Goal: Check status: Check status

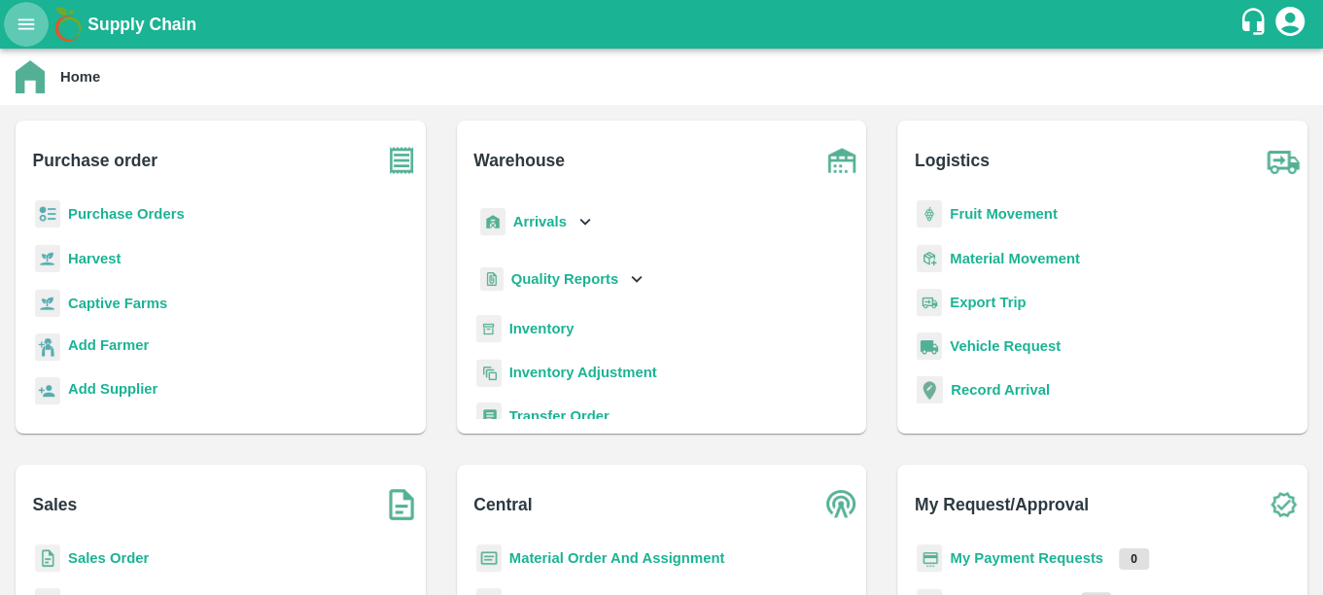
click at [29, 5] on button "open drawer" at bounding box center [26, 24] width 45 height 45
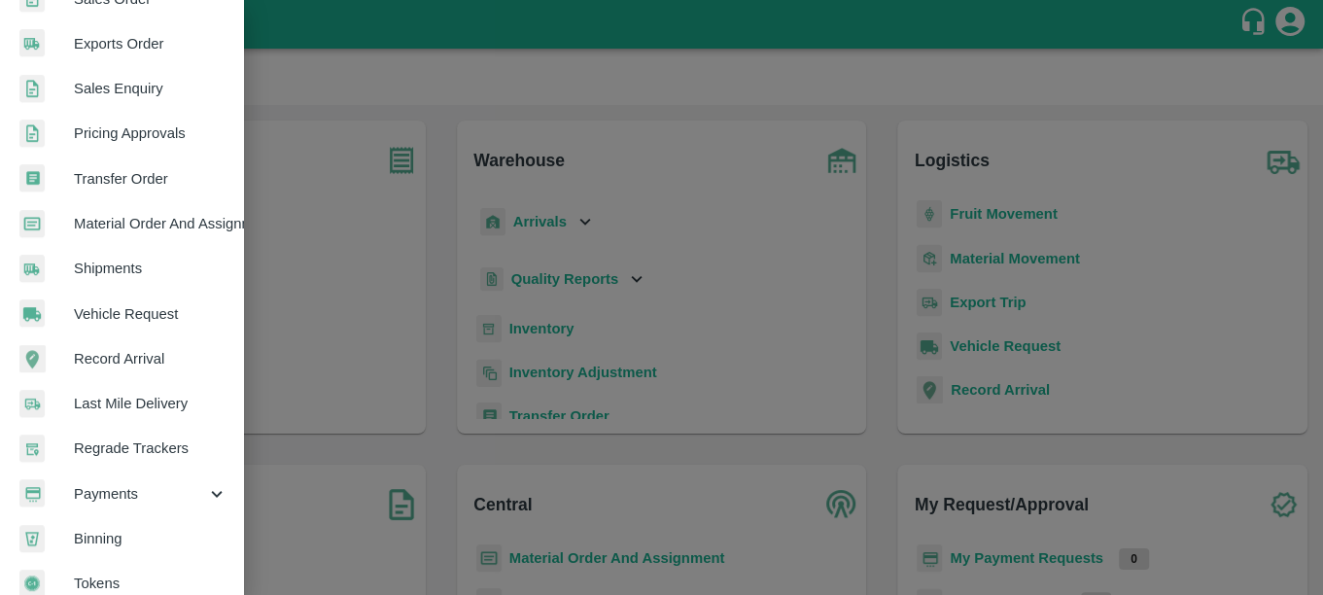
scroll to position [511, 0]
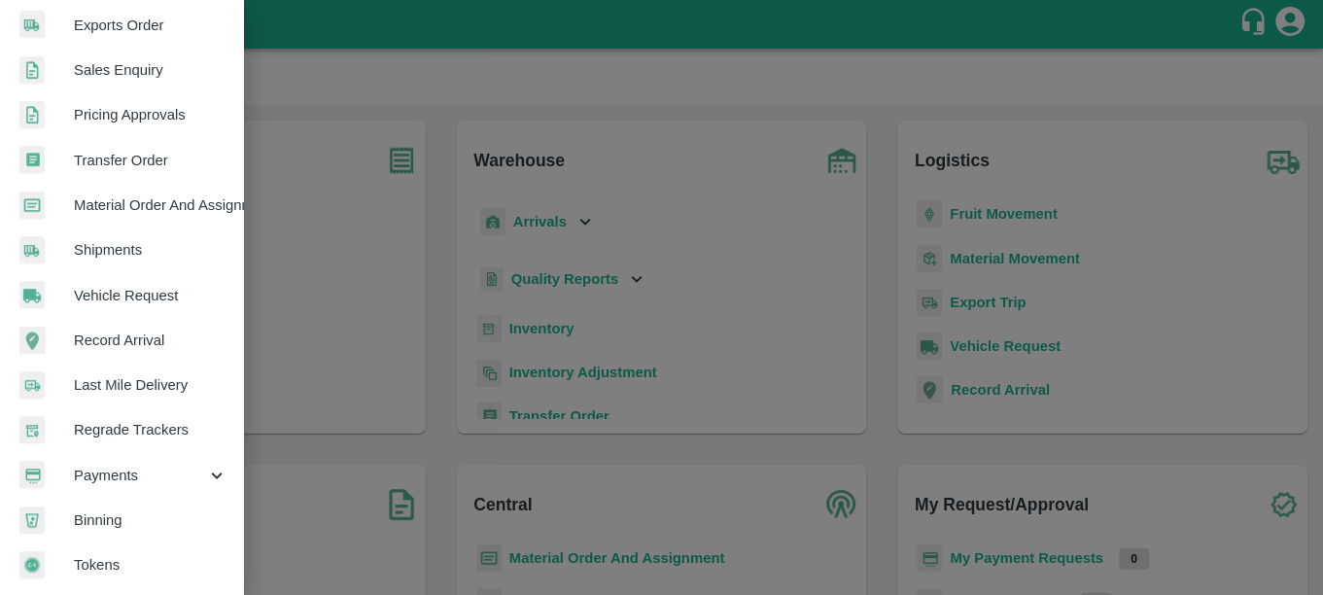
click at [162, 239] on span "Shipments" at bounding box center [151, 249] width 154 height 21
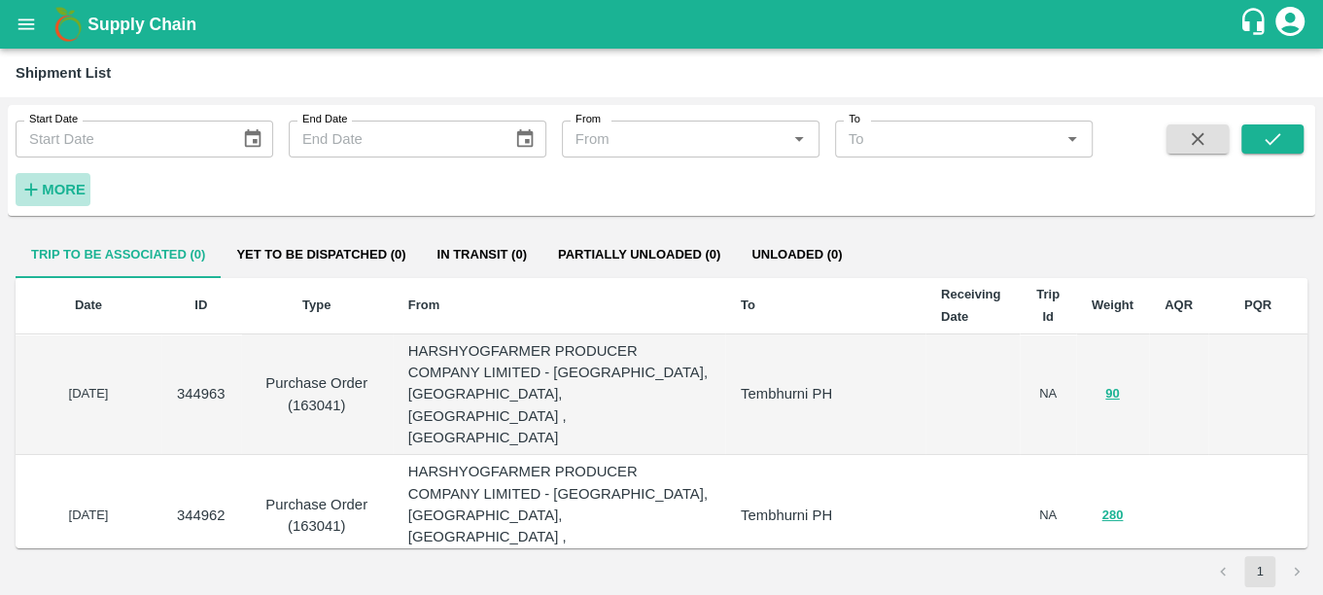
click at [84, 182] on strong "More" at bounding box center [64, 190] width 44 height 16
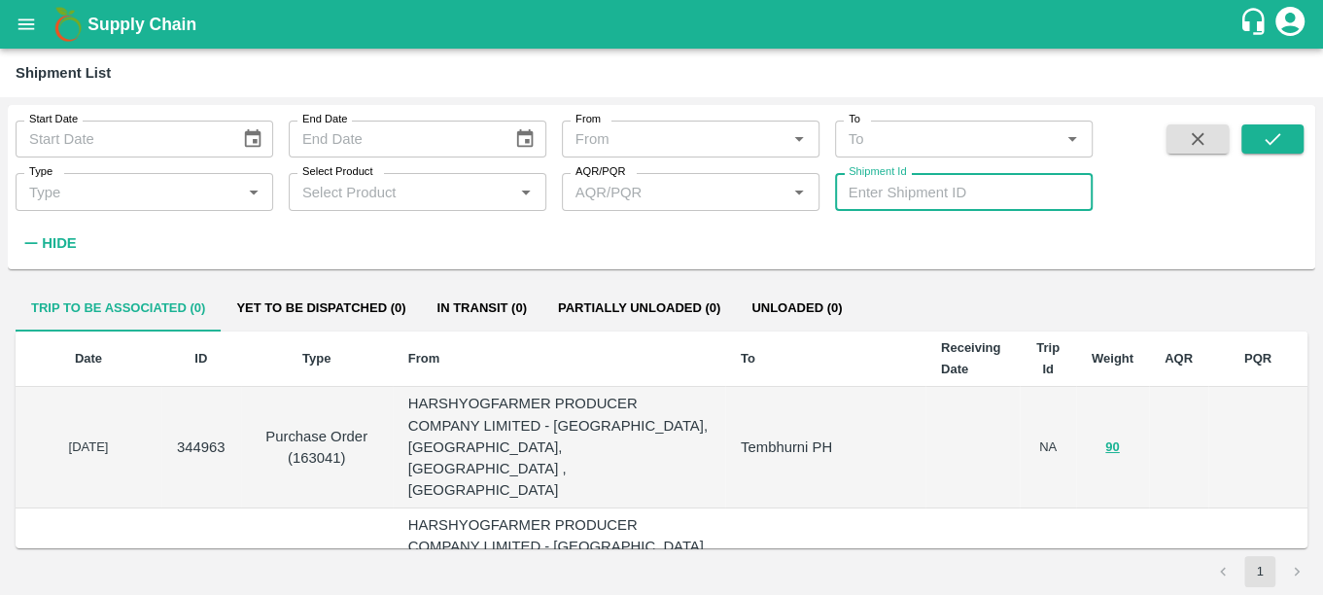
click at [924, 194] on input "Shipment Id" at bounding box center [964, 191] width 258 height 37
paste input "347492"
type input "347492"
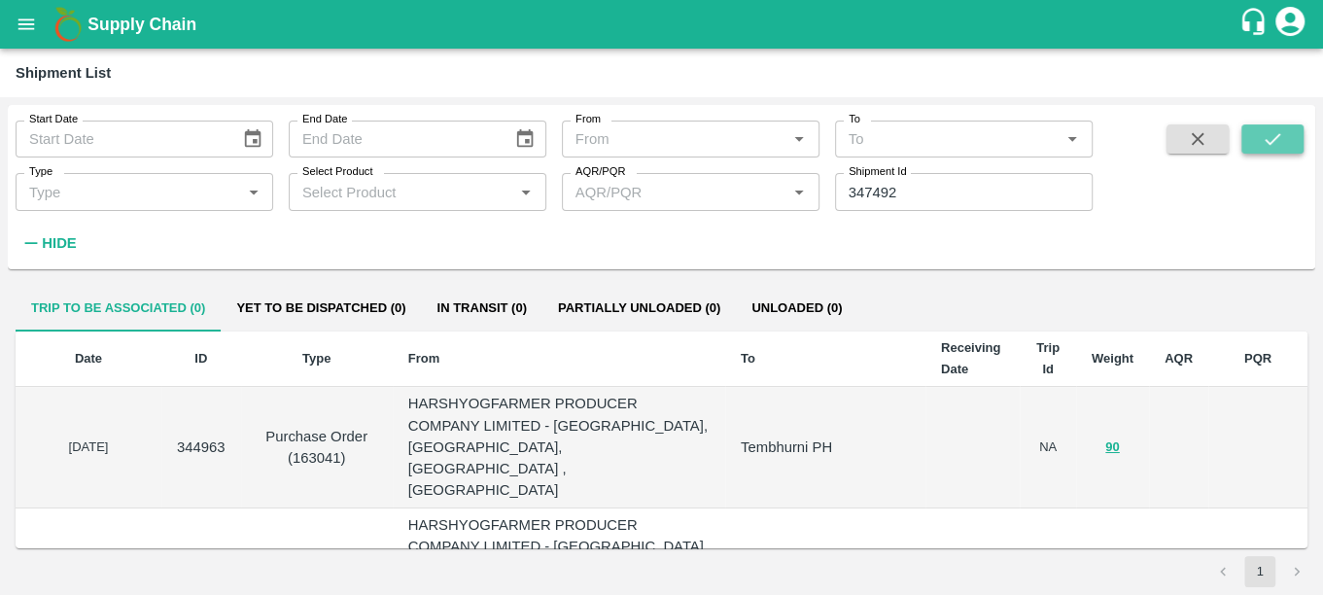
click at [1265, 142] on icon "submit" at bounding box center [1272, 138] width 21 height 21
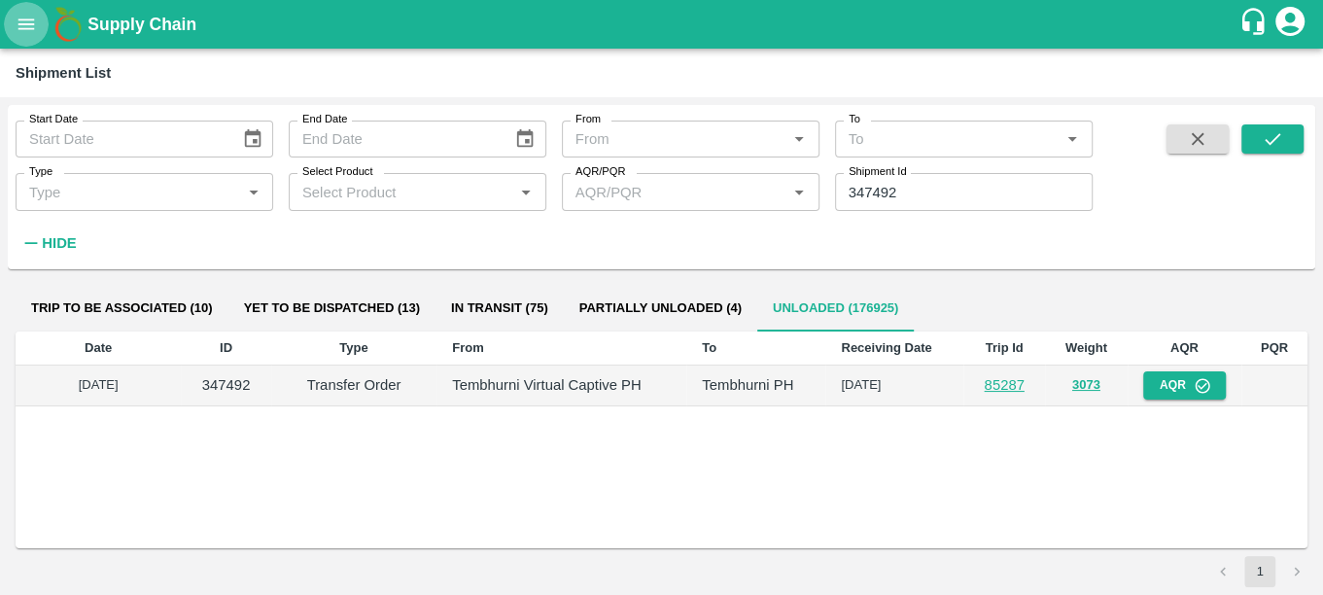
click at [18, 29] on icon "open drawer" at bounding box center [26, 23] width 17 height 11
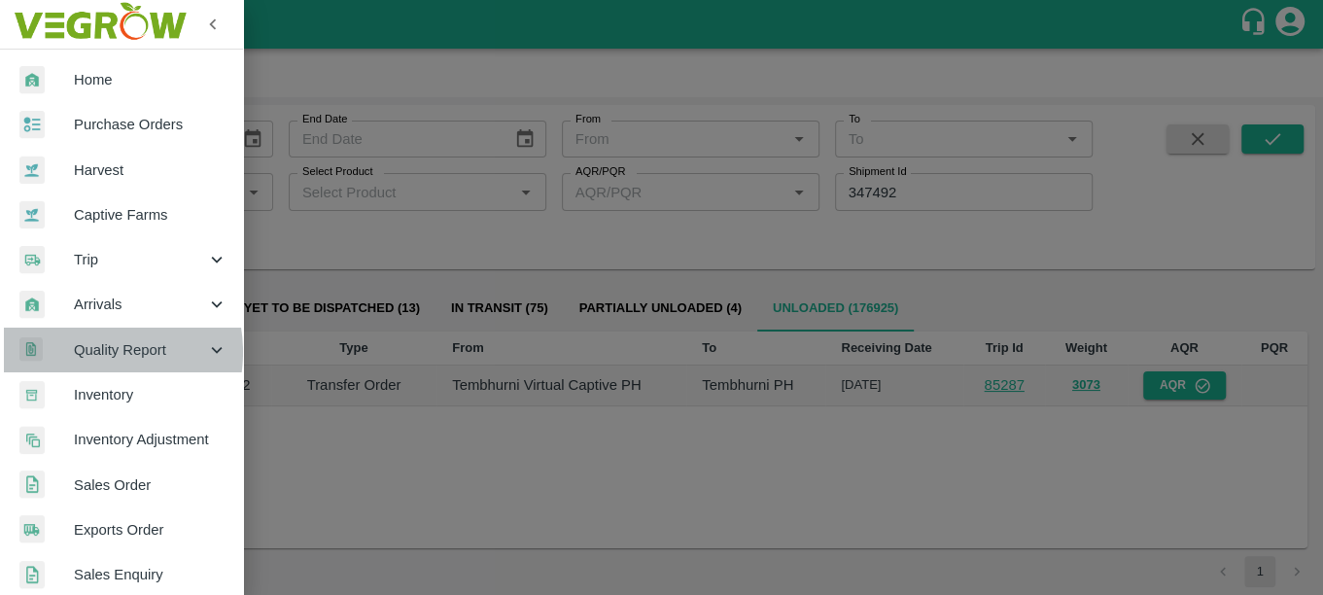
click at [87, 351] on span "Quality Report" at bounding box center [140, 349] width 132 height 21
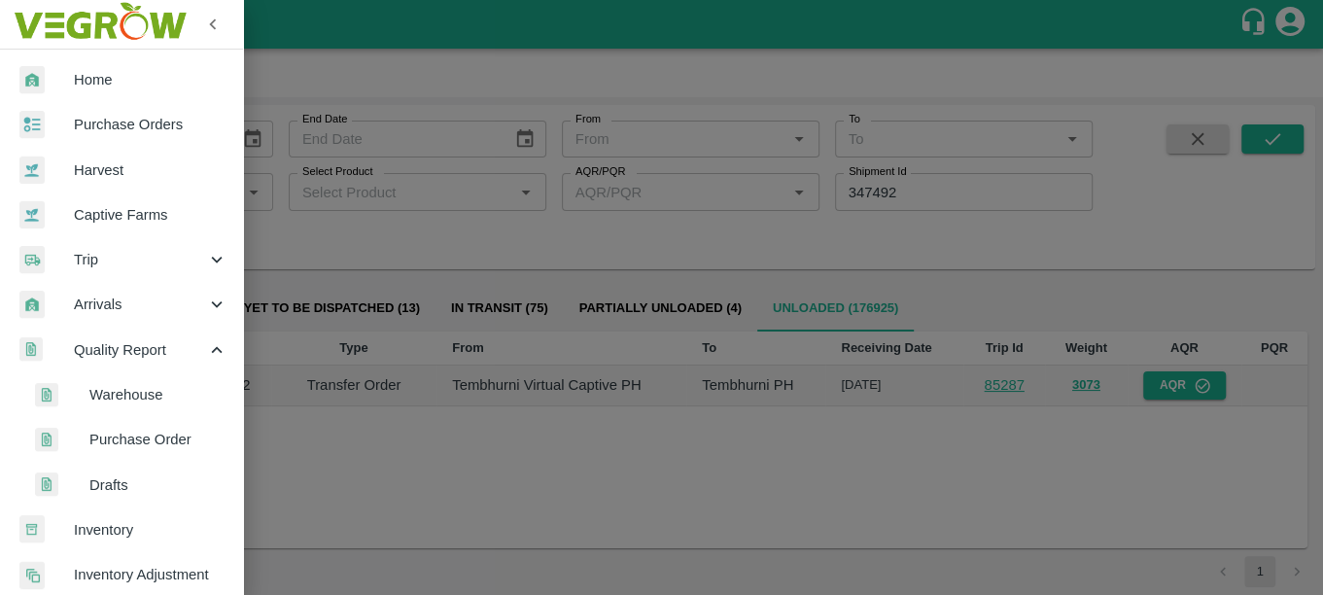
click at [123, 390] on span "Warehouse" at bounding box center [158, 394] width 138 height 21
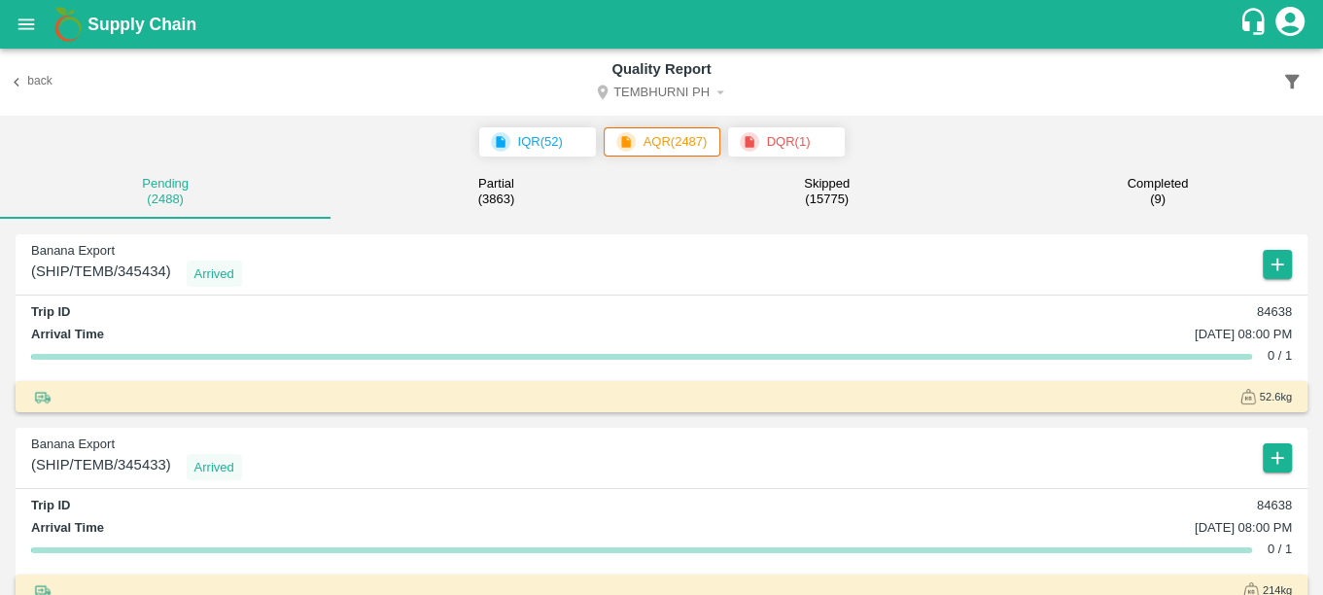
click at [798, 152] on p "DQR ( 1 )" at bounding box center [789, 141] width 44 height 19
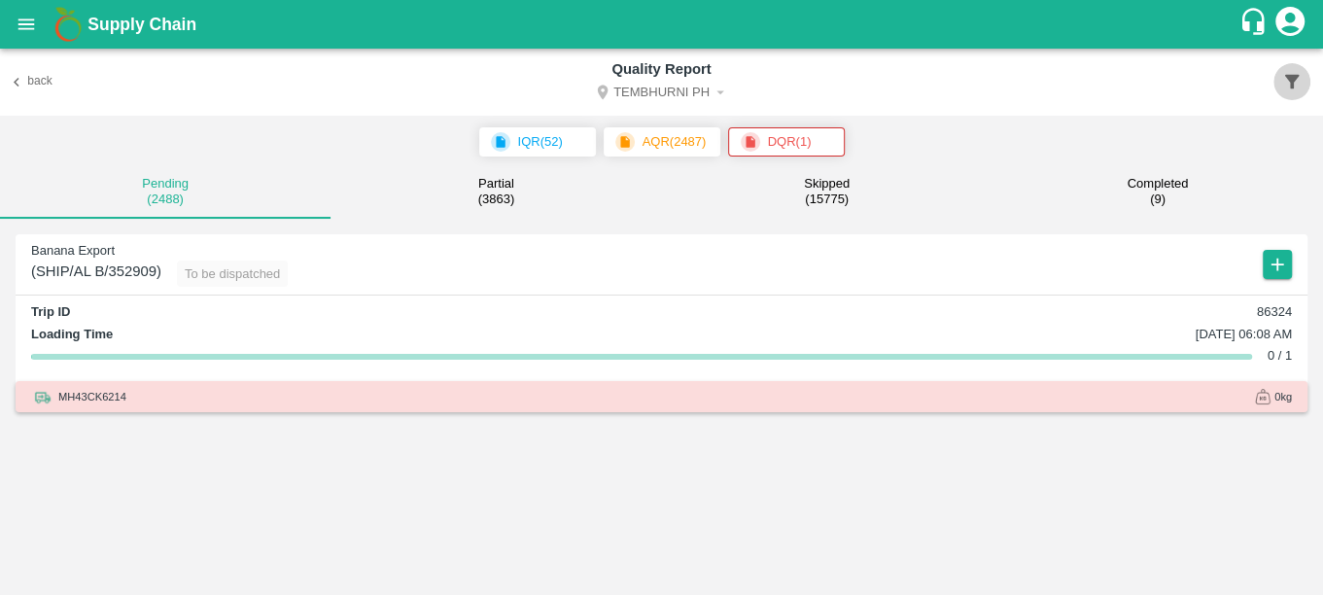
click at [1294, 67] on button "button" at bounding box center [1291, 81] width 37 height 37
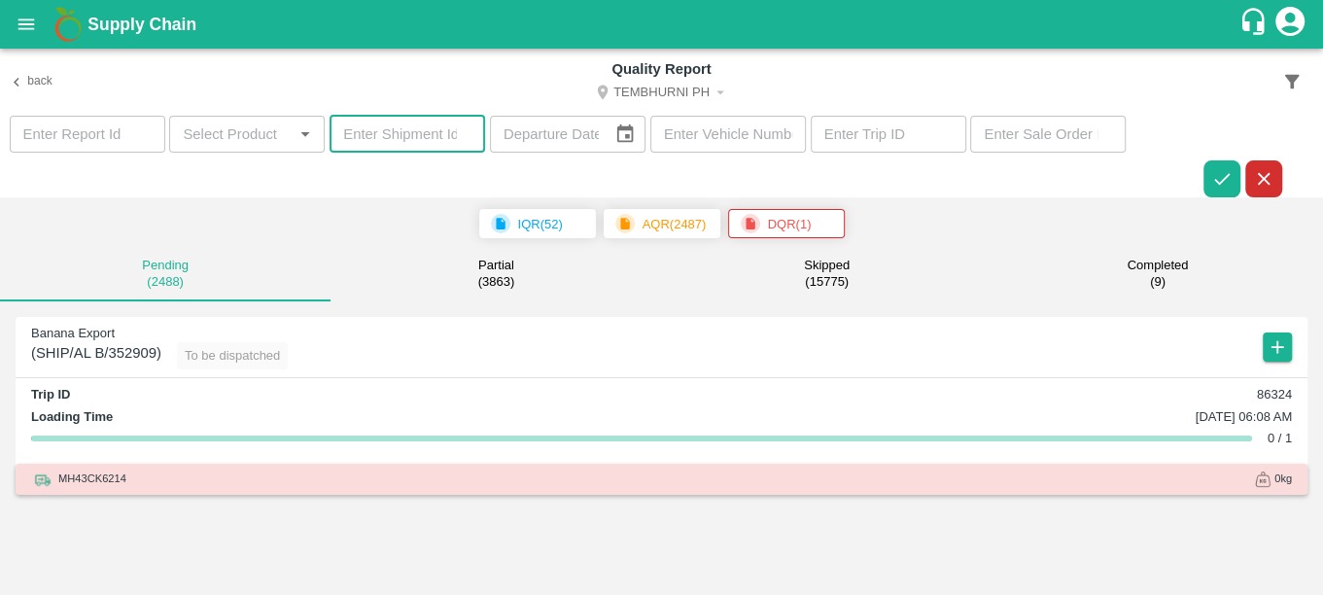
click at [385, 135] on input "number" at bounding box center [408, 134] width 156 height 37
paste input "347492"
type input "347492"
click at [1211, 179] on icon "button" at bounding box center [1221, 178] width 21 height 21
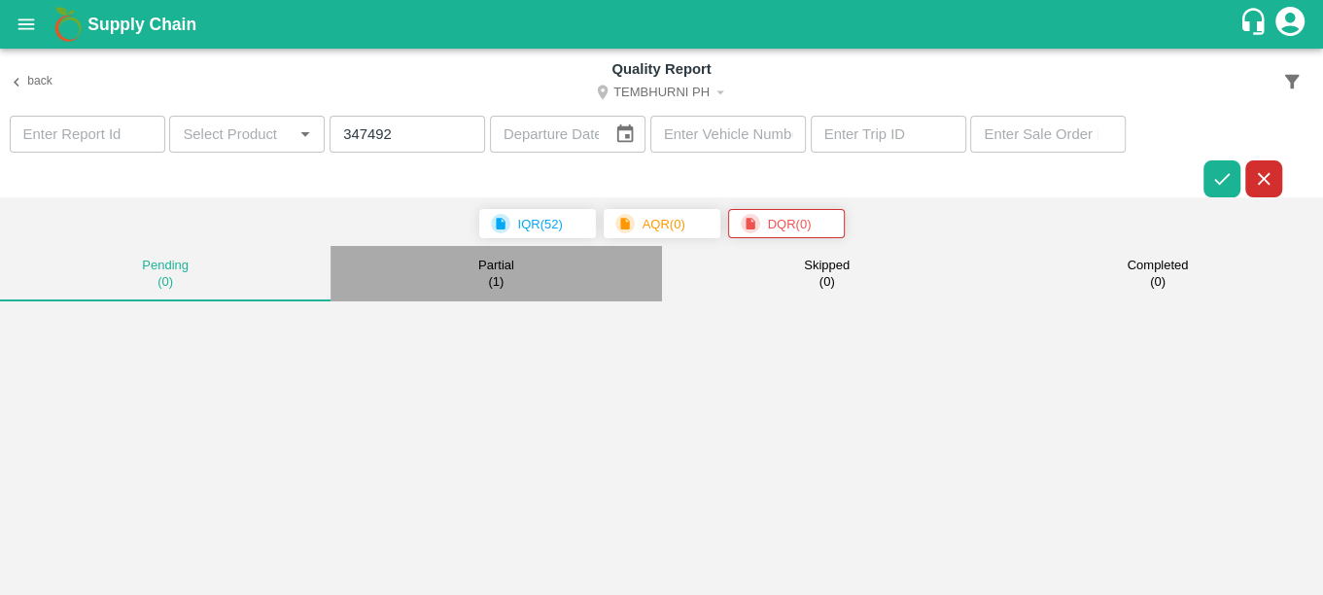
click at [497, 288] on small "( 1 )" at bounding box center [496, 282] width 16 height 16
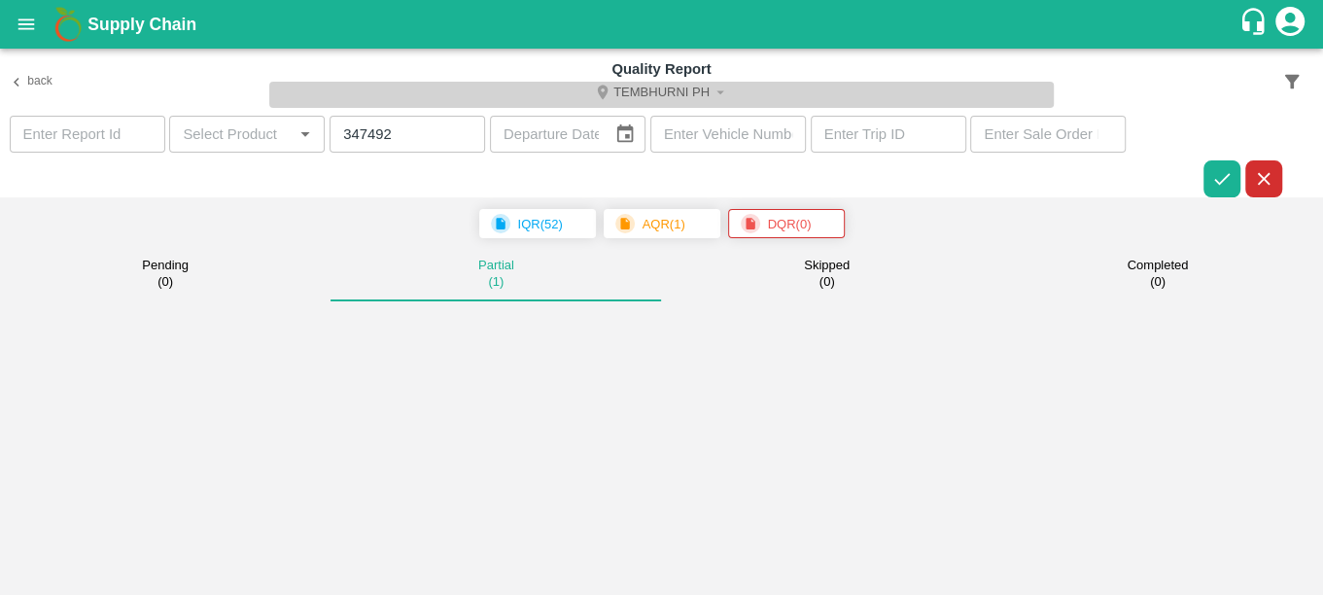
click at [706, 94] on button "Tembhurni PH" at bounding box center [661, 95] width 784 height 26
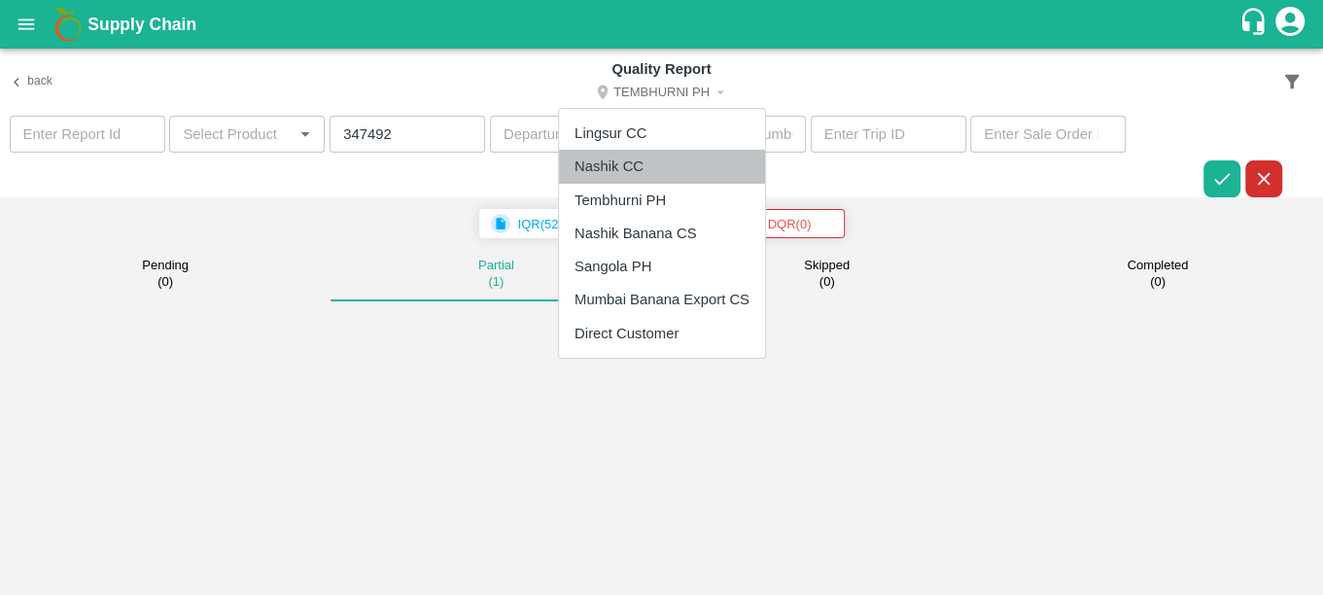
click at [667, 166] on li "Nashik CC" at bounding box center [662, 166] width 206 height 33
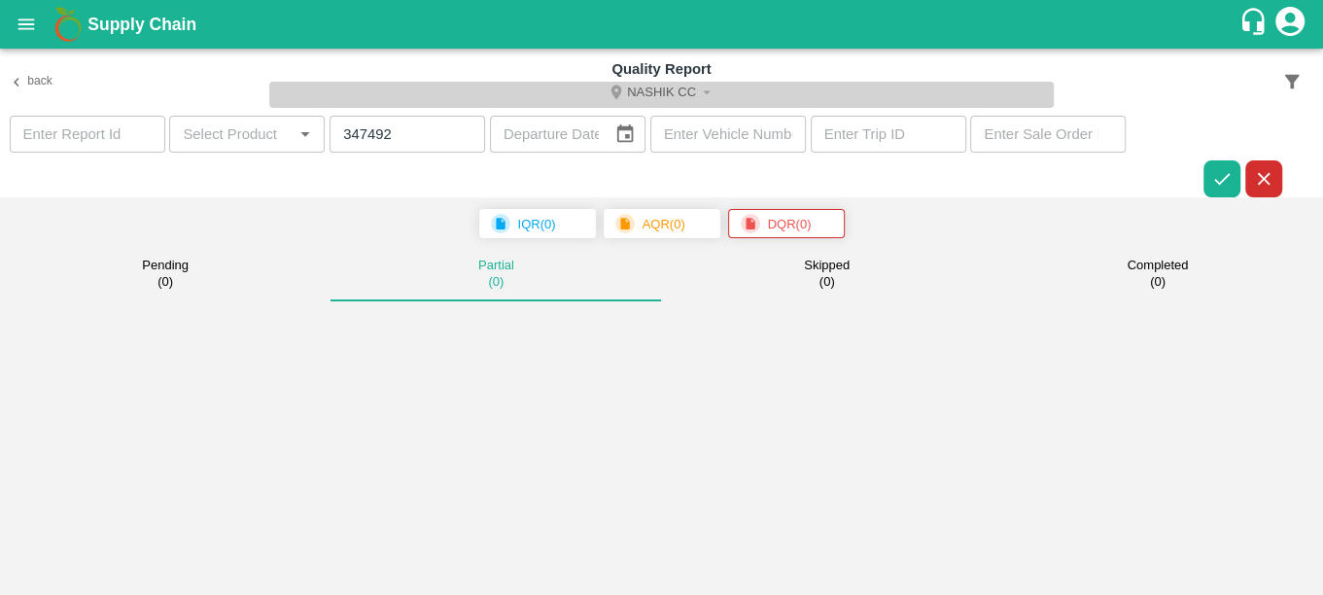
click at [704, 88] on icon "Select DC" at bounding box center [706, 92] width 17 height 17
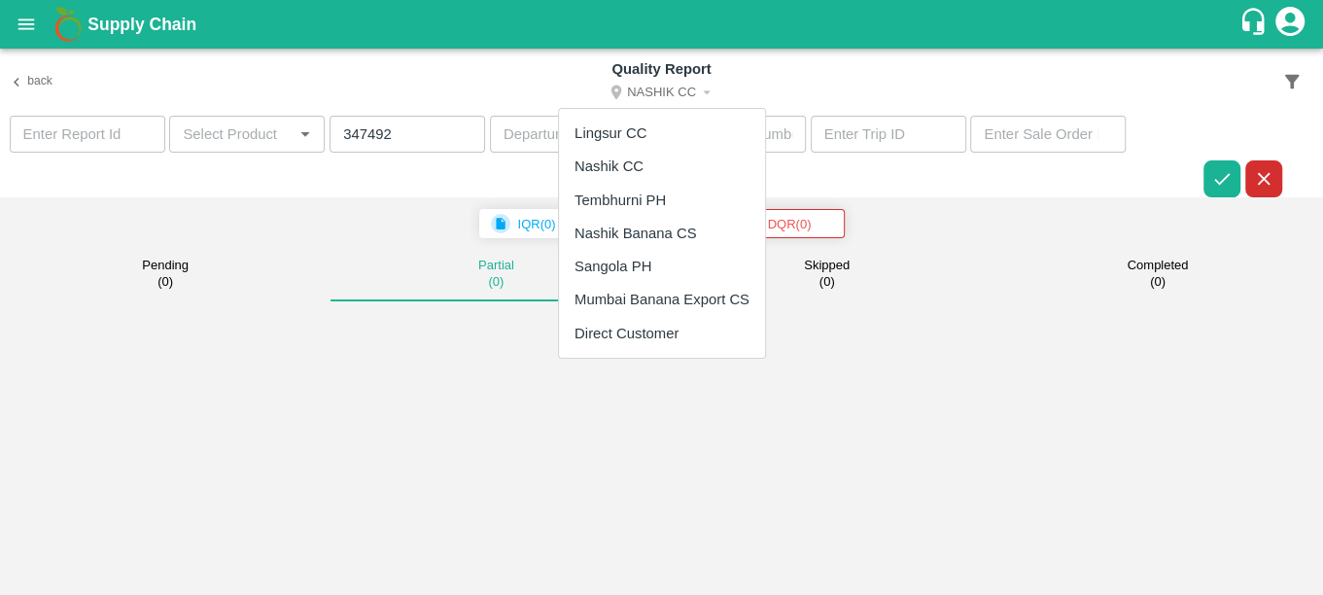
click at [672, 191] on li "Tembhurni PH" at bounding box center [662, 200] width 206 height 33
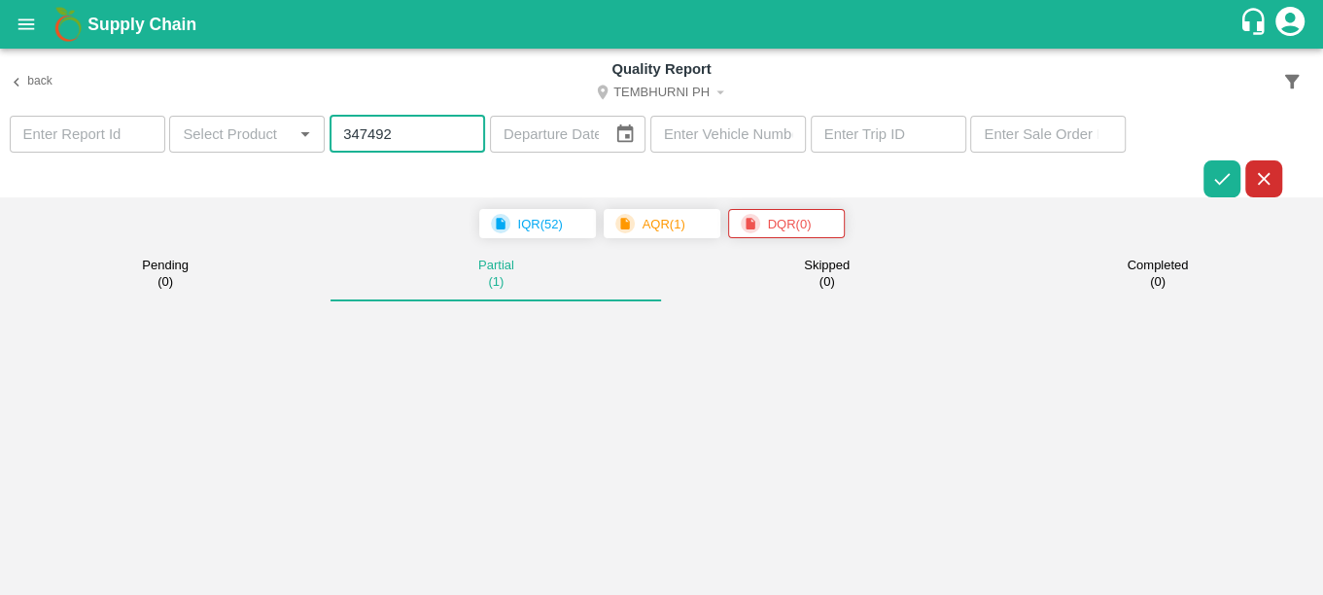
drag, startPoint x: 403, startPoint y: 136, endPoint x: 228, endPoint y: 145, distance: 175.2
click at [228, 145] on section "​ ​ 347492 ​ ​ ​ ​ ​" at bounding box center [661, 157] width 1323 height 83
paste input "52459"
type input "352459"
click at [1214, 181] on icon "button" at bounding box center [1221, 178] width 21 height 21
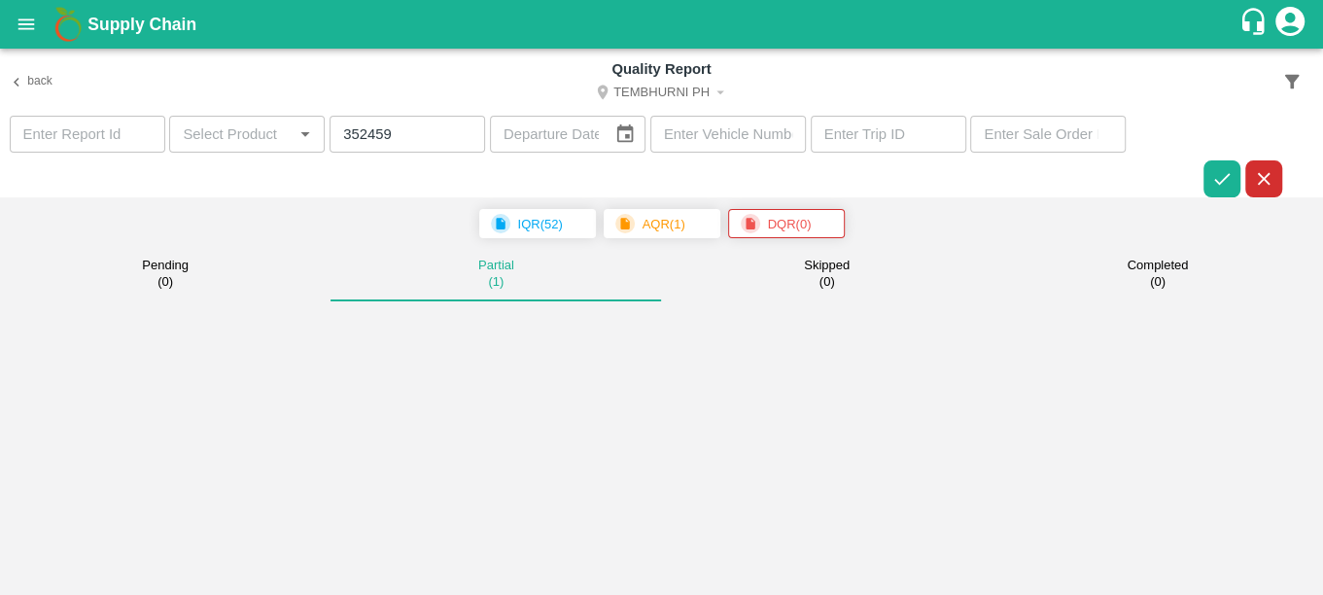
click at [663, 213] on span "AQR ( 1 )" at bounding box center [662, 223] width 117 height 29
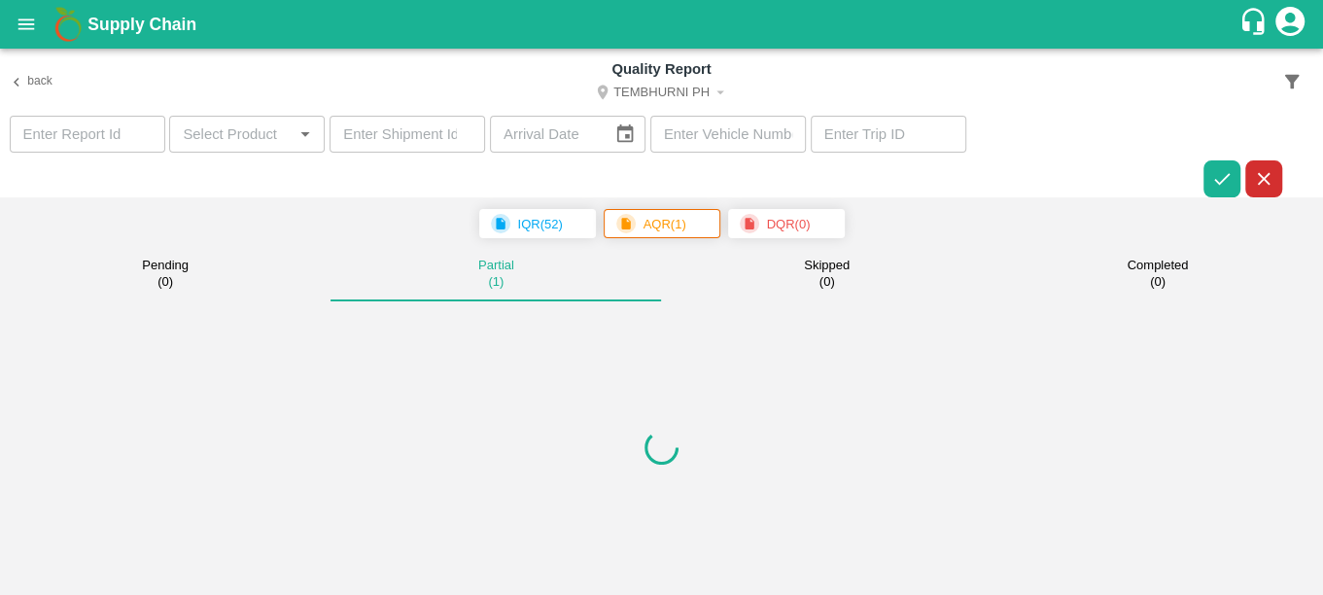
click at [774, 219] on p "DQR ( 0 )" at bounding box center [789, 224] width 44 height 19
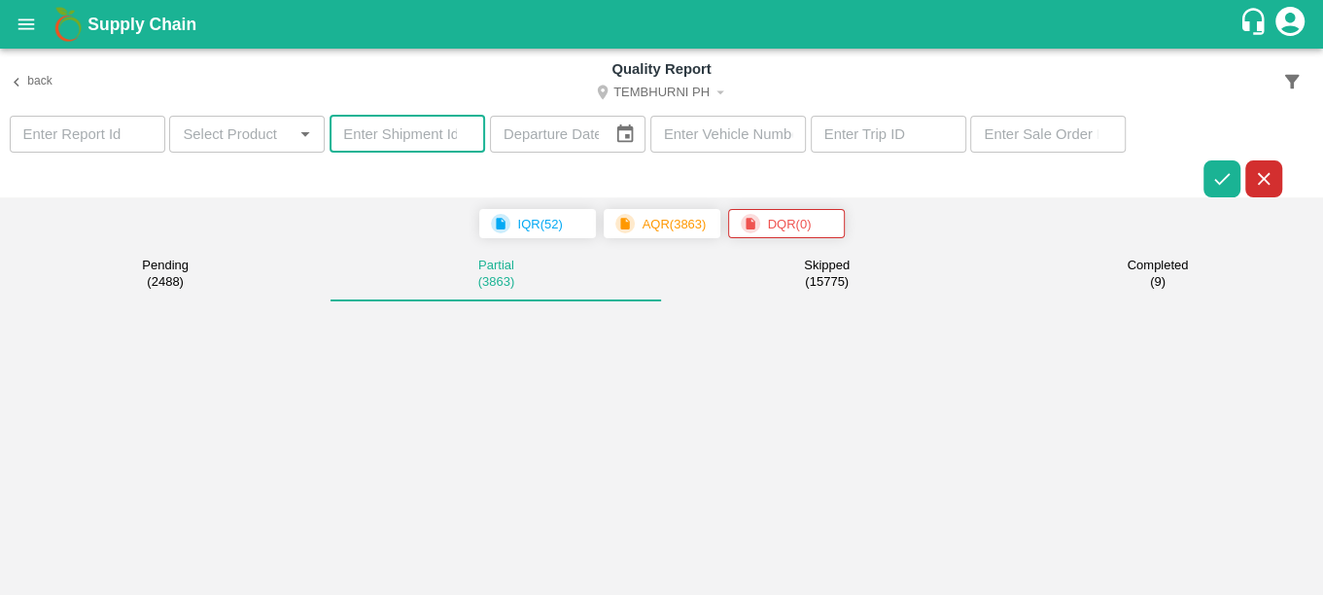
click at [406, 124] on input "number" at bounding box center [408, 134] width 156 height 37
paste input "352459"
type input "352459"
click at [1216, 181] on icon "button" at bounding box center [1222, 179] width 16 height 12
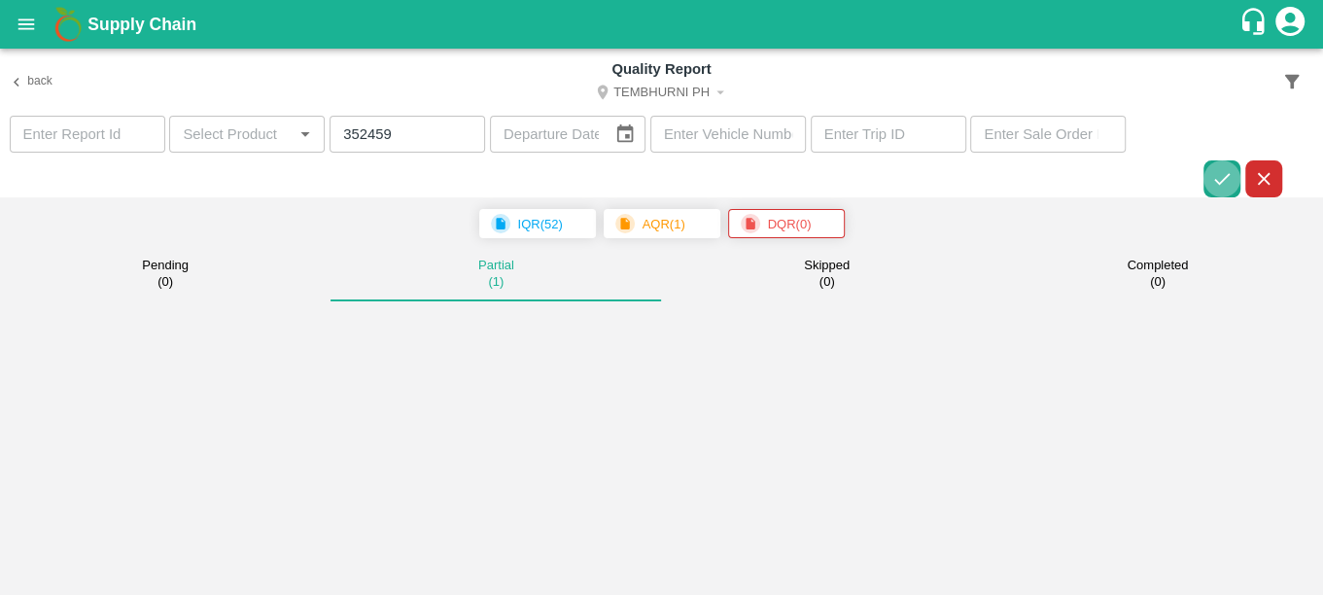
click at [1216, 181] on icon "button" at bounding box center [1222, 179] width 16 height 12
click at [16, 32] on icon "open drawer" at bounding box center [26, 24] width 21 height 21
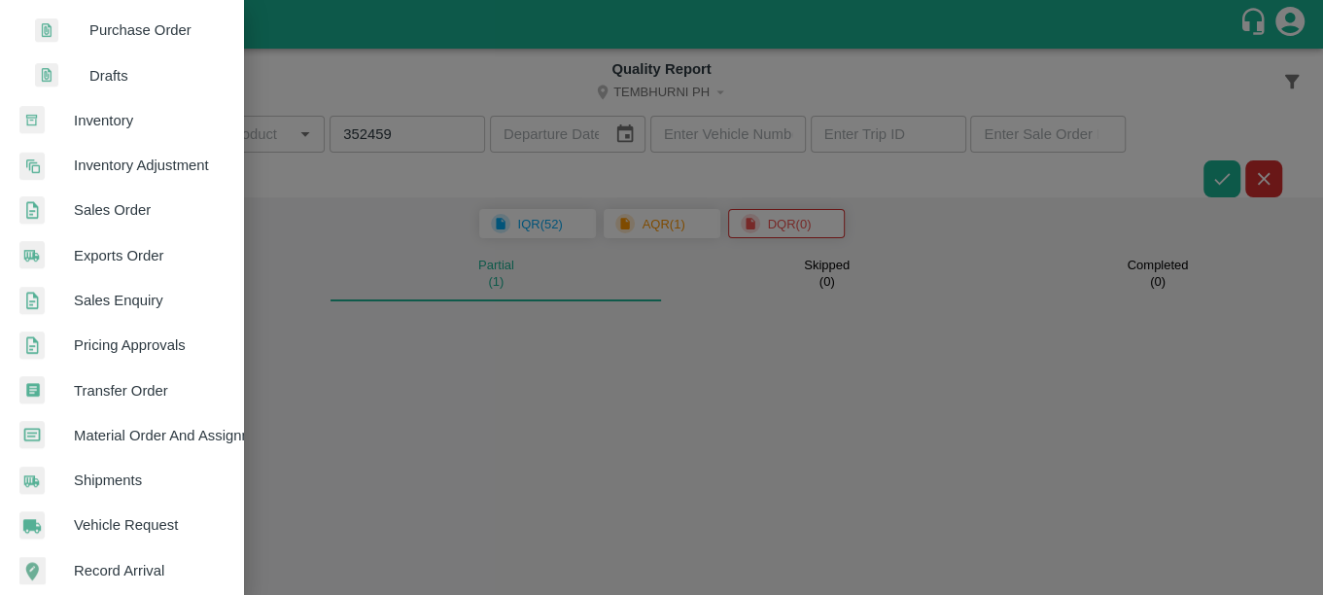
scroll to position [413, 0]
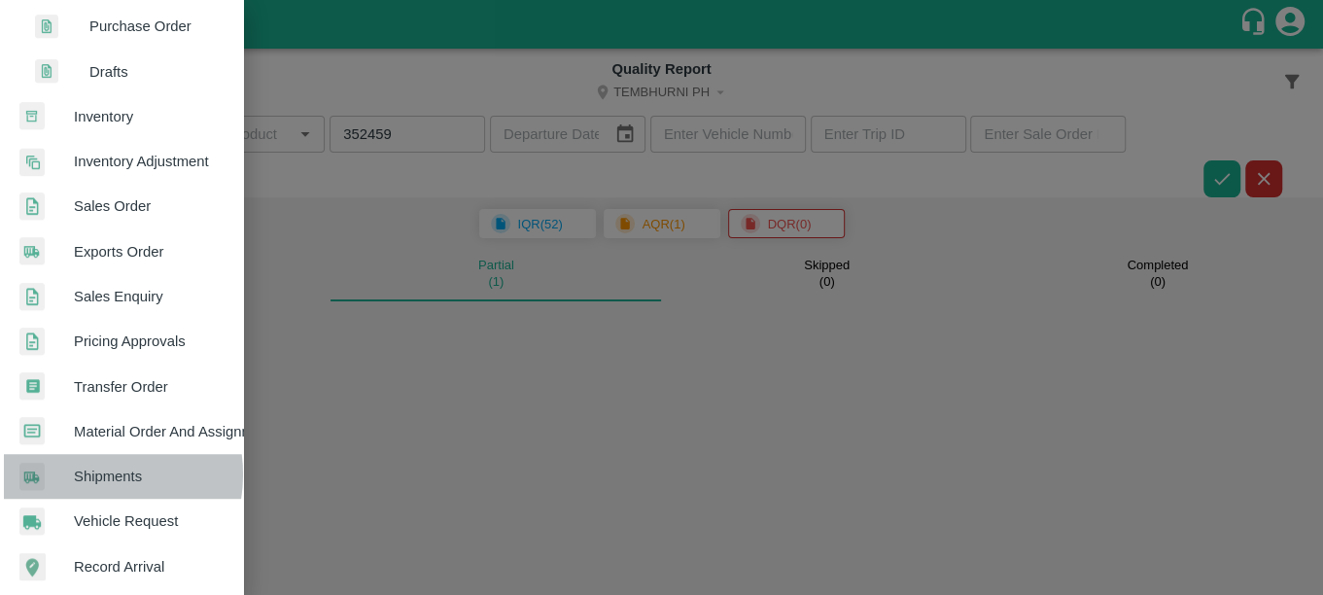
click at [82, 472] on span "Shipments" at bounding box center [151, 476] width 154 height 21
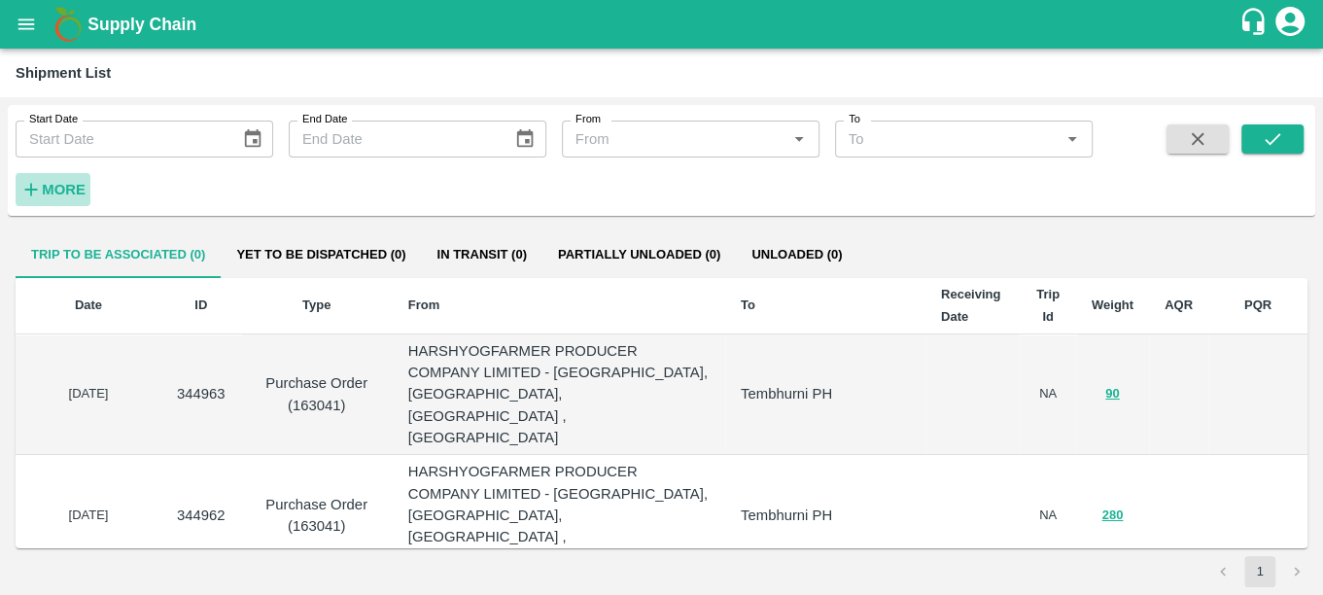
click at [81, 178] on h6 "More" at bounding box center [64, 189] width 44 height 25
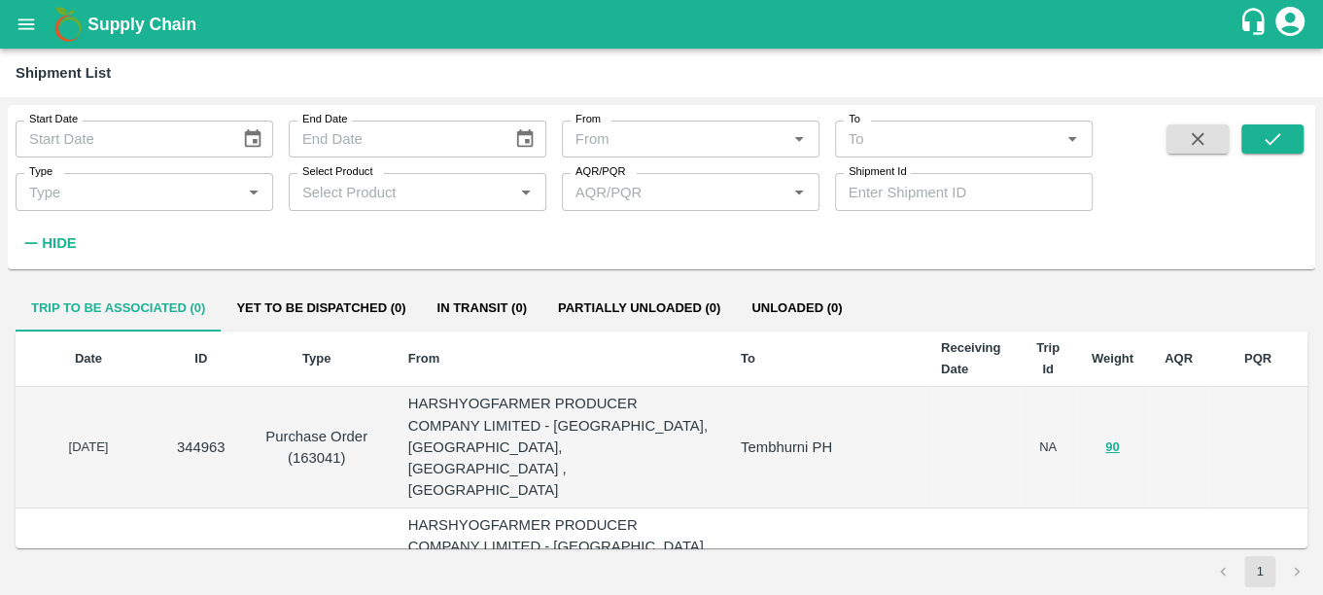
click at [924, 181] on input "Shipment Id" at bounding box center [964, 191] width 258 height 37
paste input "352459"
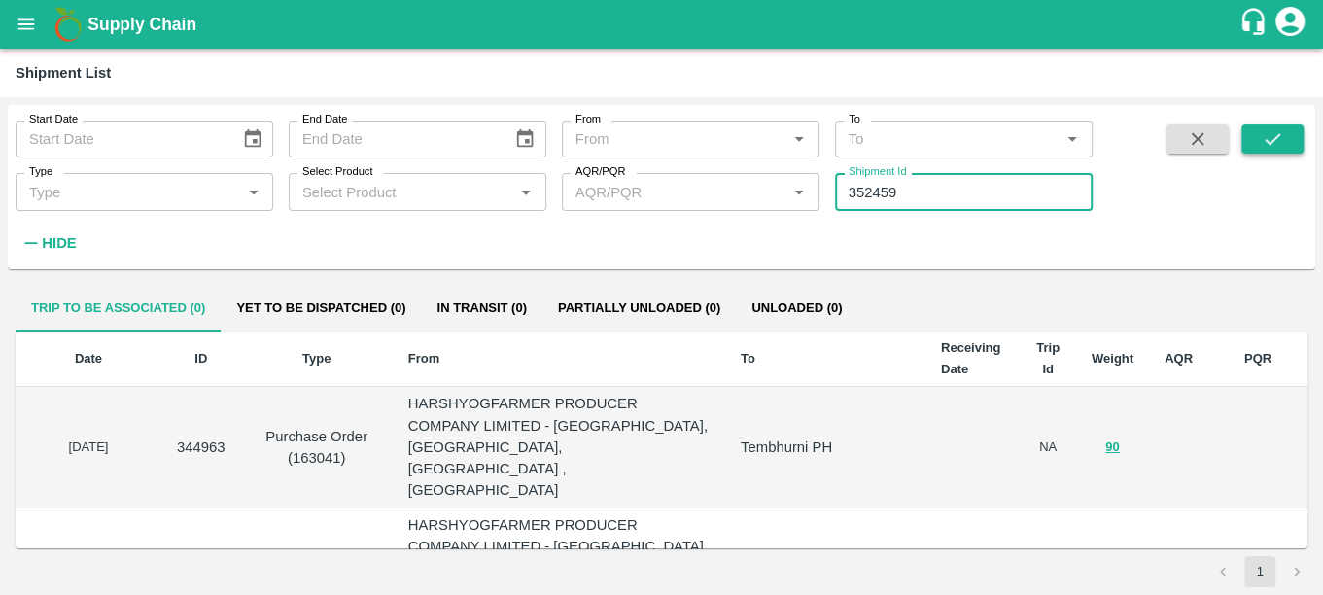
type input "352459"
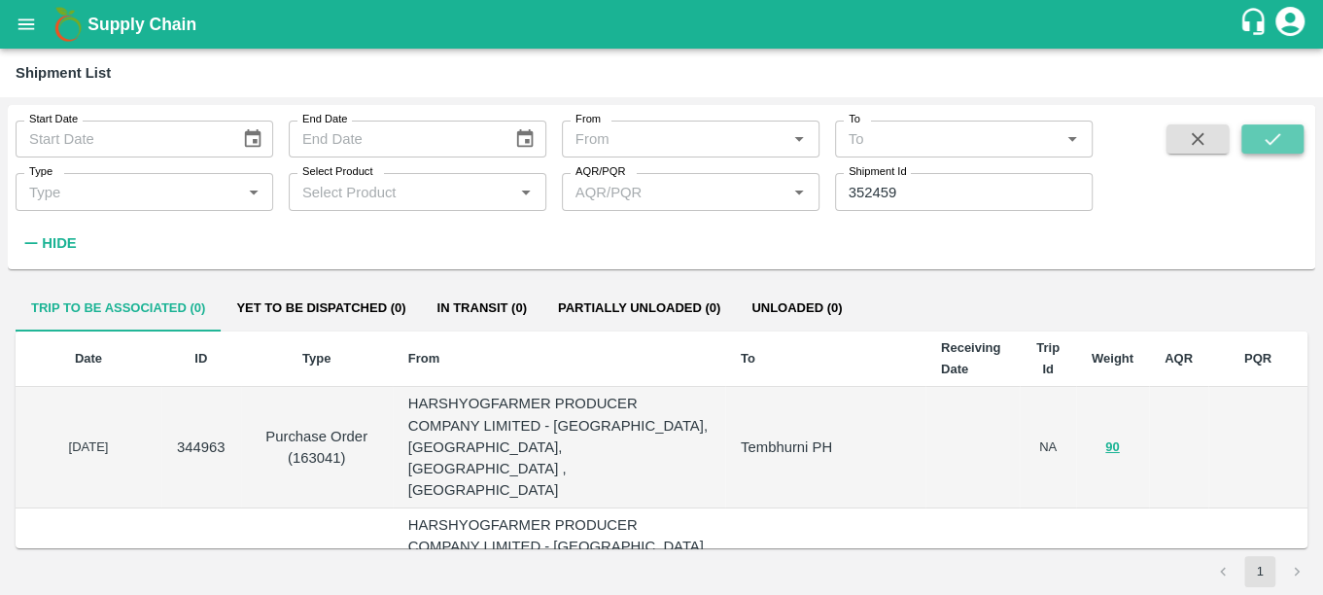
click at [1270, 135] on icon "submit" at bounding box center [1272, 138] width 21 height 21
